Goal: Navigation & Orientation: Go to known website

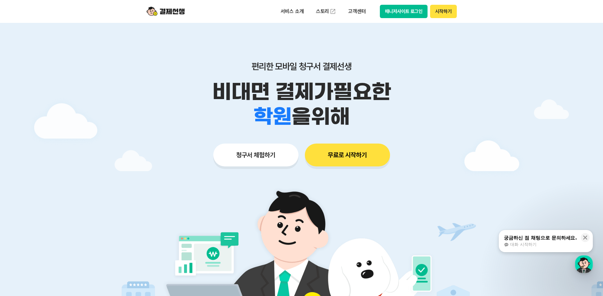
click at [414, 14] on button "매니저사이트 로그인" at bounding box center [404, 11] width 48 height 13
click at [409, 9] on button "매니저사이트 로그인" at bounding box center [404, 11] width 48 height 13
click at [421, 13] on button "매니저사이트 로그인" at bounding box center [404, 11] width 48 height 13
click at [417, 8] on button "매니저사이트 로그인" at bounding box center [404, 11] width 48 height 13
click at [417, 14] on button "매니저사이트 로그인" at bounding box center [404, 11] width 48 height 13
